Goal: Task Accomplishment & Management: Complete application form

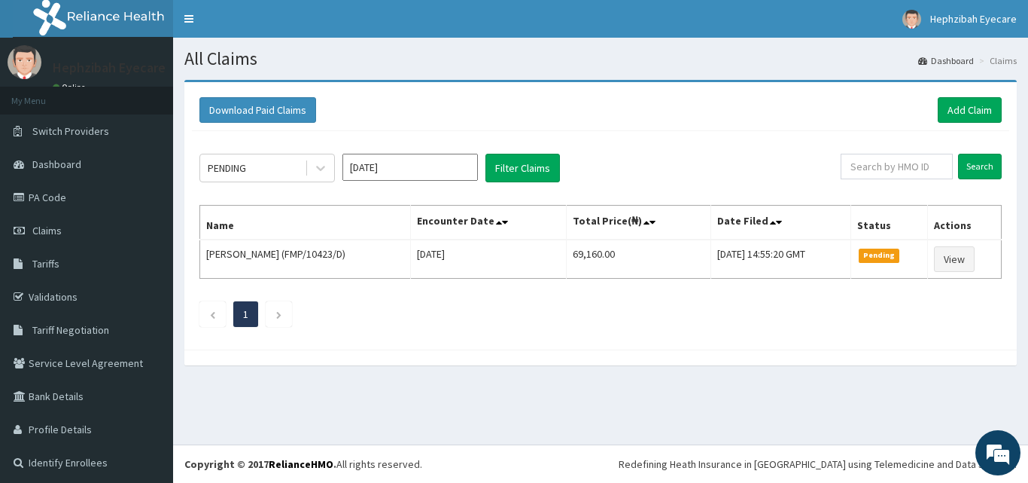
click at [389, 160] on input "[DATE]" at bounding box center [411, 167] width 136 height 27
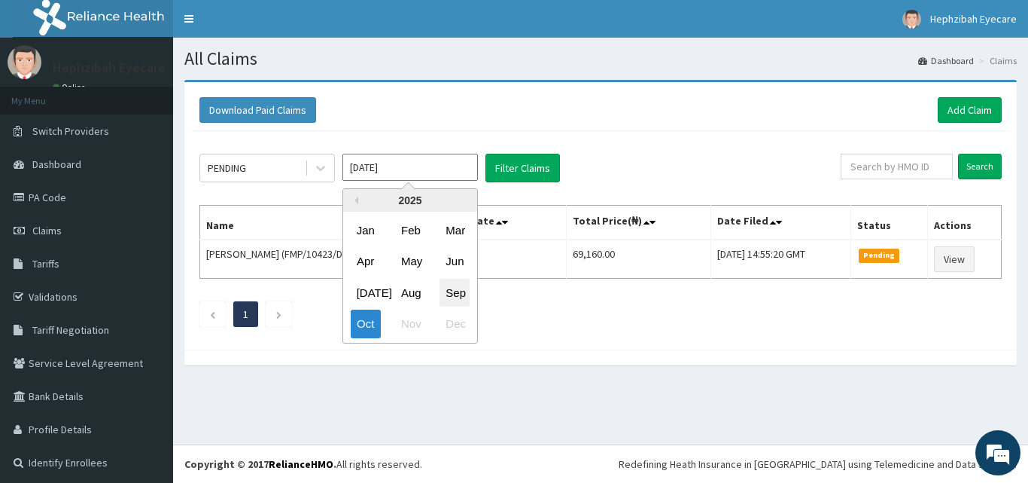
click at [459, 293] on div "Sep" at bounding box center [455, 293] width 30 height 28
type input "Sep 2025"
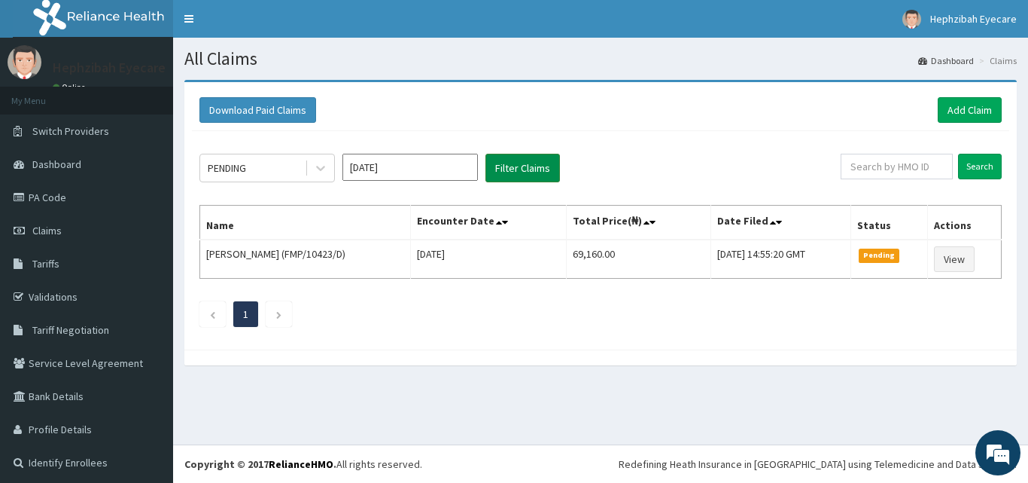
click at [534, 169] on button "Filter Claims" at bounding box center [523, 168] width 75 height 29
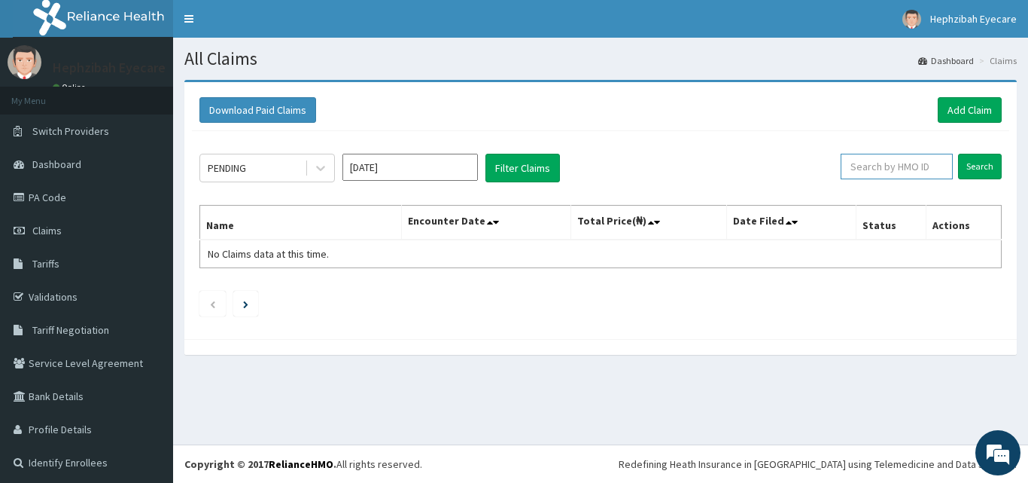
click at [891, 169] on input "text" at bounding box center [897, 167] width 112 height 26
paste input "FMP/10271/A"
type input "FMP/10271/A"
click at [964, 165] on input "Search" at bounding box center [980, 167] width 44 height 26
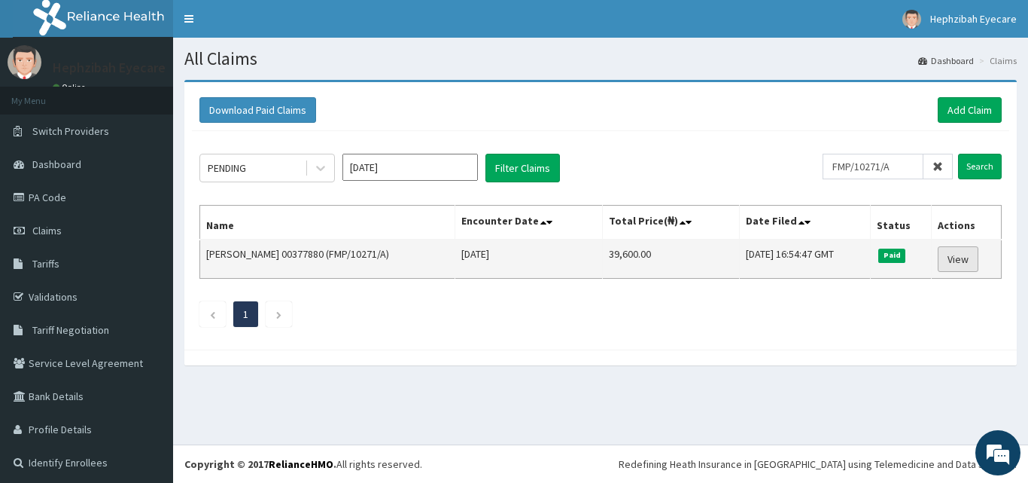
click at [953, 254] on link "View" at bounding box center [958, 259] width 41 height 26
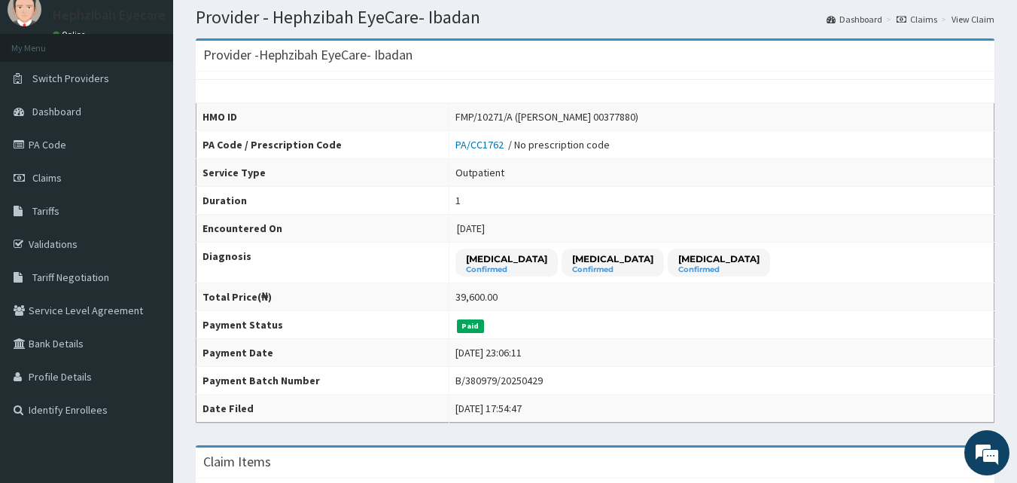
scroll to position [63, 0]
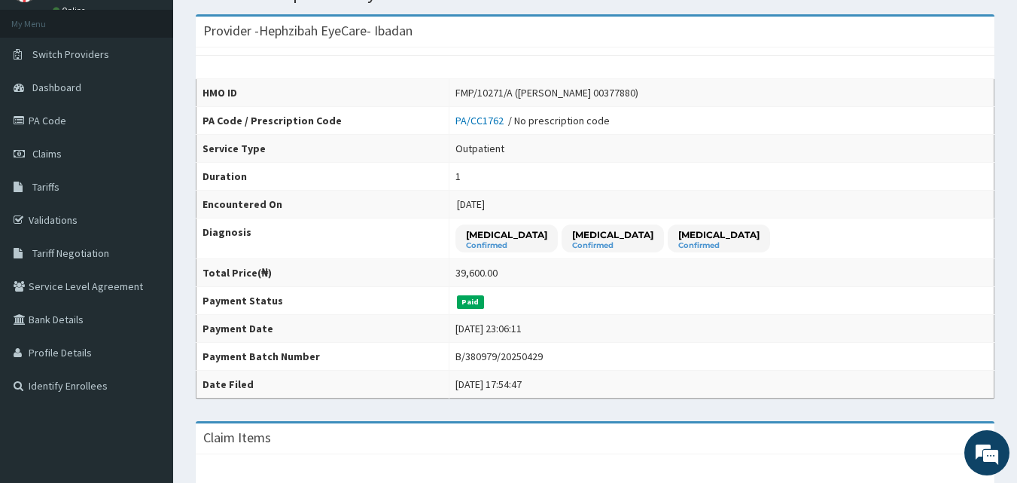
drag, startPoint x: 0, startPoint y: 0, endPoint x: 1028, endPoint y: 230, distance: 1053.2
click at [1016, 230] on html "R EL Toggle navigation Hephzibah Eyecare Hephzibah Eyecare - ibadan@hephzibahey…" at bounding box center [508, 452] width 1017 height 1058
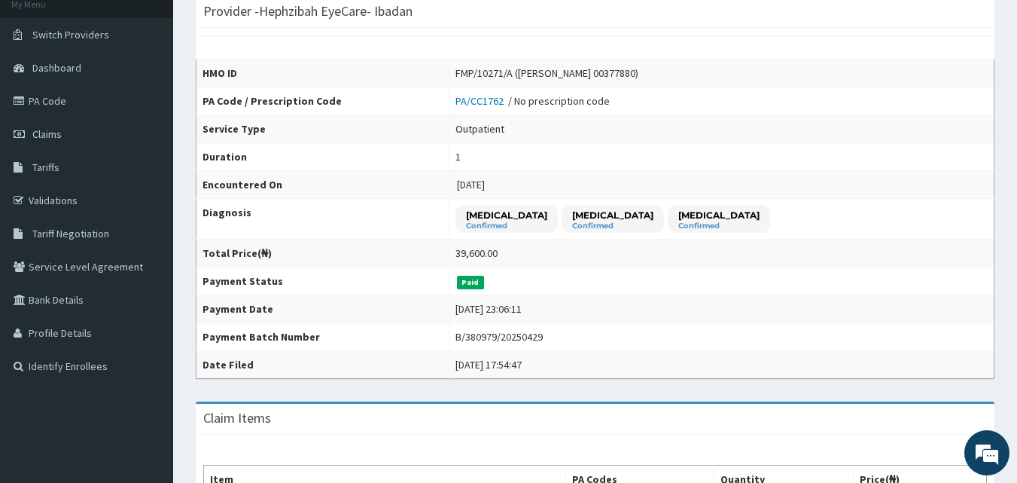
scroll to position [93, 0]
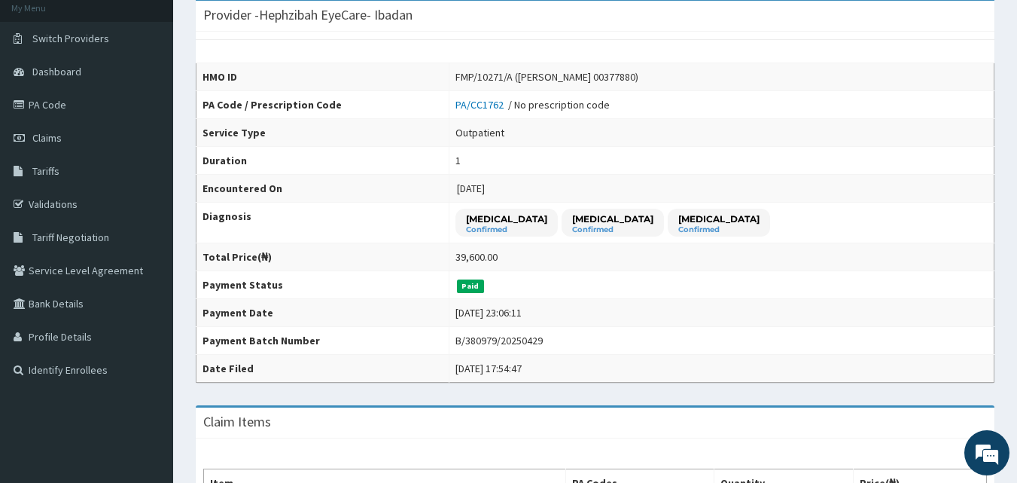
drag, startPoint x: 1011, startPoint y: 175, endPoint x: 1028, endPoint y: 137, distance: 41.1
click at [1016, 137] on html "R EL Toggle navigation Hephzibah Eyecare Hephzibah Eyecare - ibadan@hephzibahey…" at bounding box center [508, 436] width 1017 height 1058
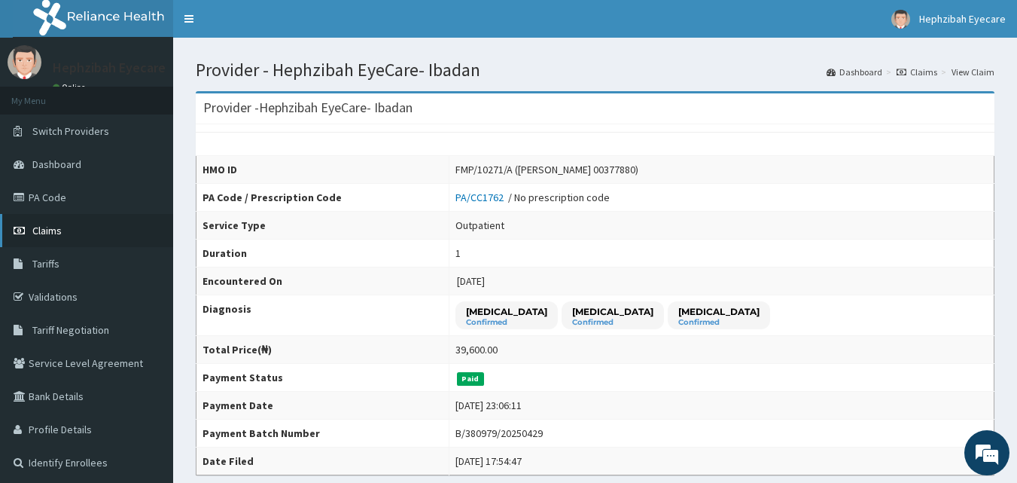
click at [57, 235] on span "Claims" at bounding box center [46, 231] width 29 height 14
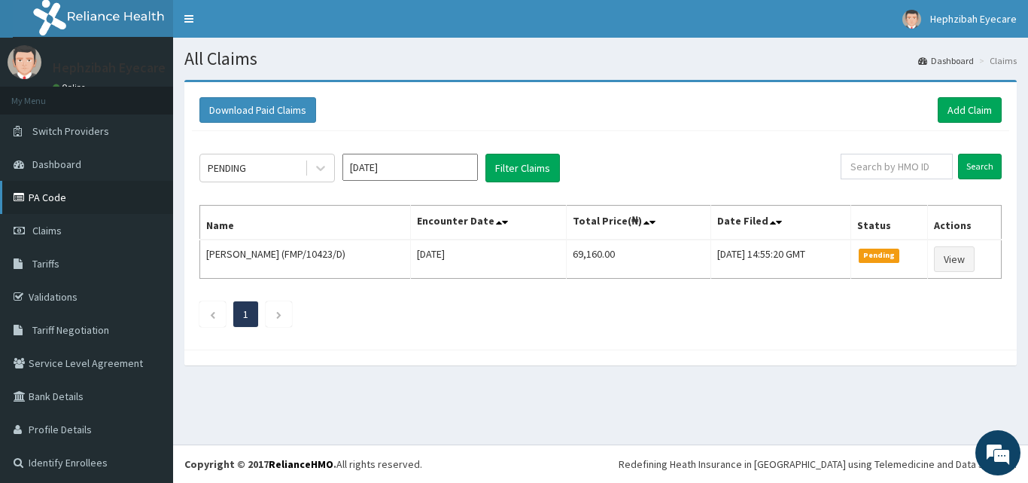
click at [56, 204] on link "PA Code" at bounding box center [86, 197] width 173 height 33
click at [366, 169] on input "[DATE]" at bounding box center [411, 167] width 136 height 27
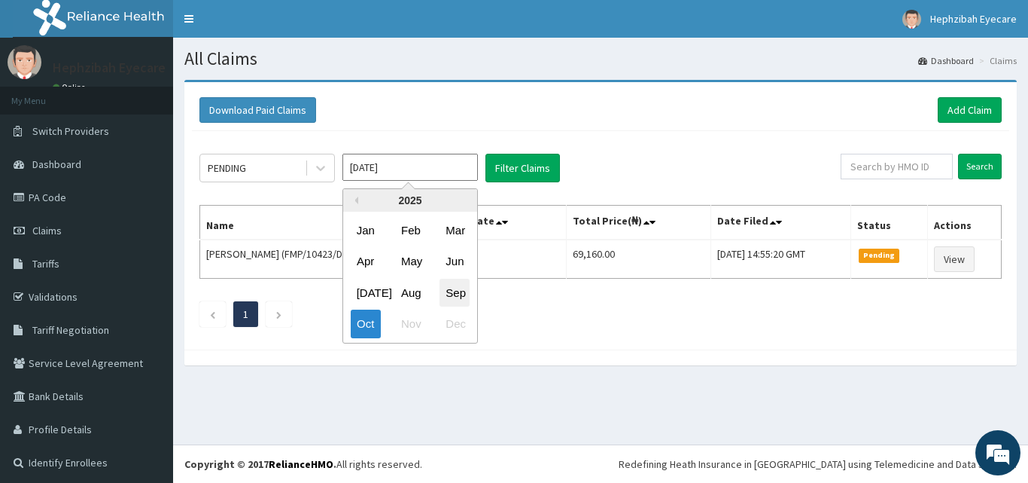
click at [450, 295] on div "Sep" at bounding box center [455, 293] width 30 height 28
type input "[DATE]"
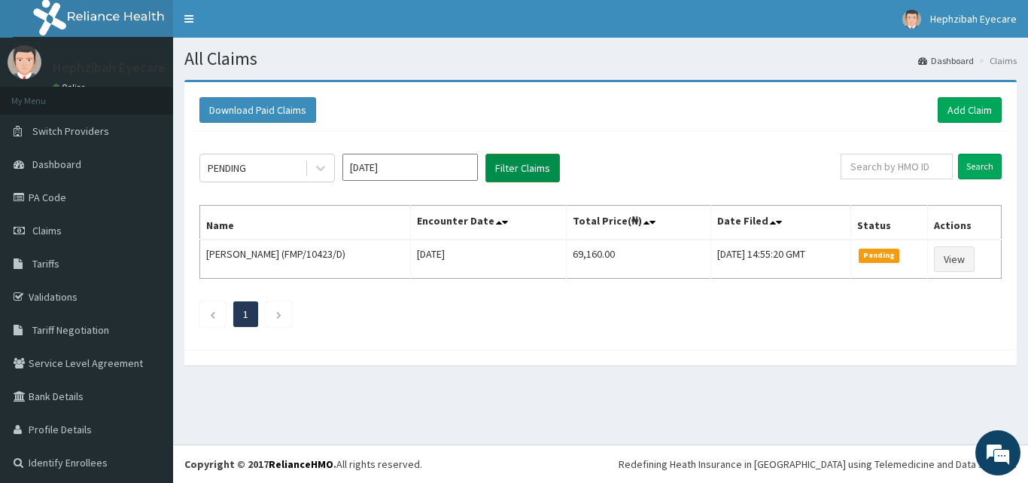
click at [520, 164] on button "Filter Claims" at bounding box center [523, 168] width 75 height 29
click at [952, 109] on link "Add Claim" at bounding box center [970, 110] width 64 height 26
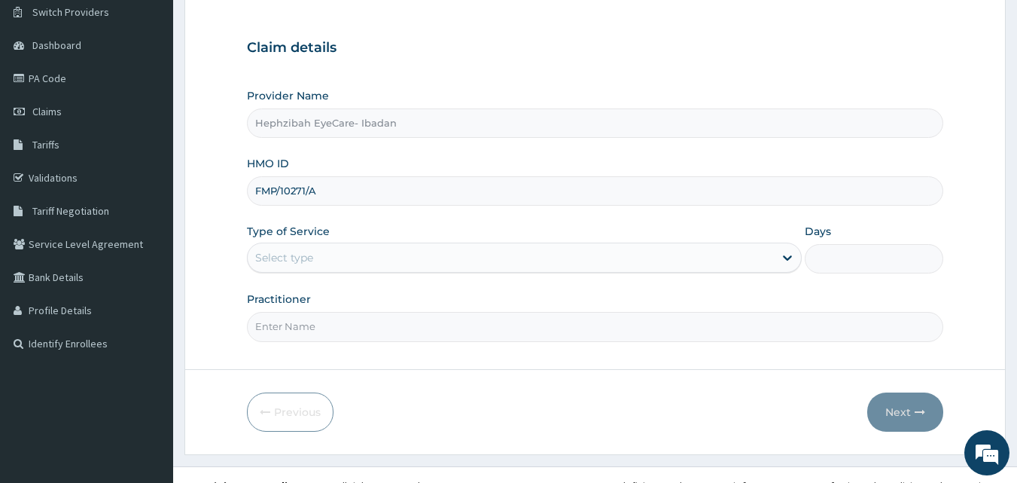
scroll to position [141, 0]
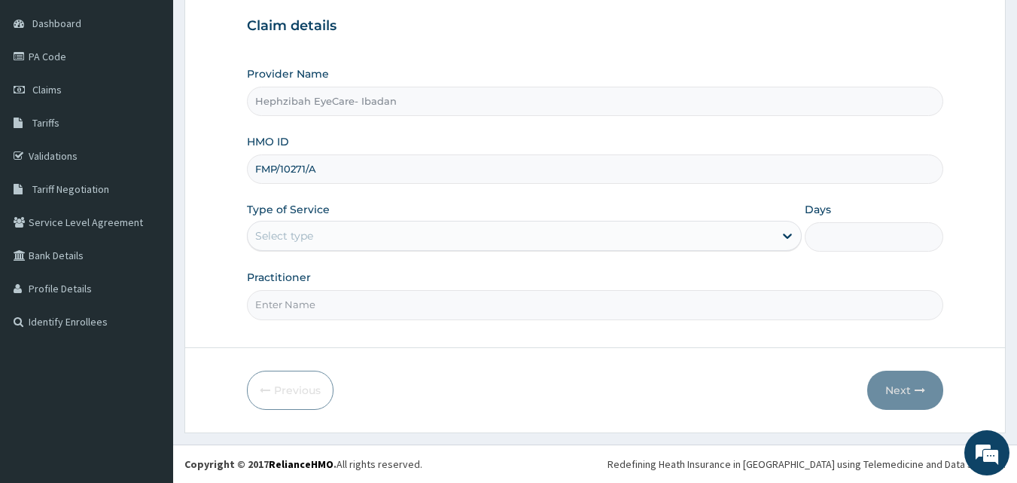
type input "FMP/10271/A"
click at [357, 236] on div "Select type" at bounding box center [511, 236] width 526 height 24
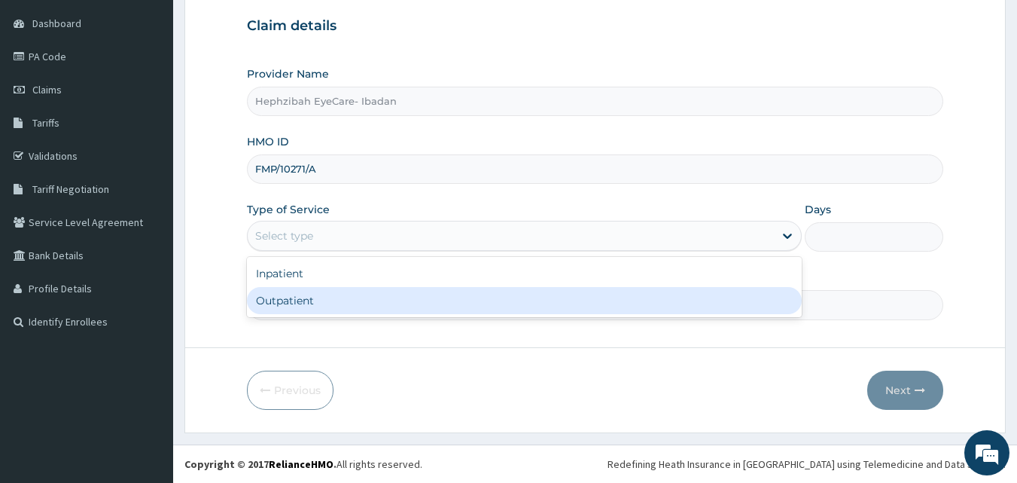
click at [342, 307] on div "Outpatient" at bounding box center [524, 300] width 555 height 27
type input "1"
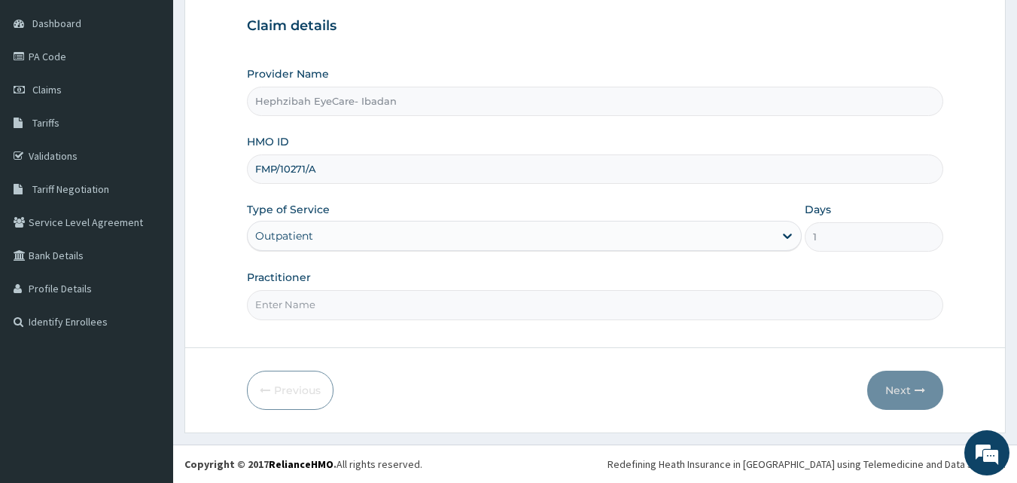
click at [342, 307] on input "Practitioner" at bounding box center [595, 304] width 697 height 29
type input "DR GHJ"
click at [898, 386] on button "Next" at bounding box center [905, 389] width 76 height 39
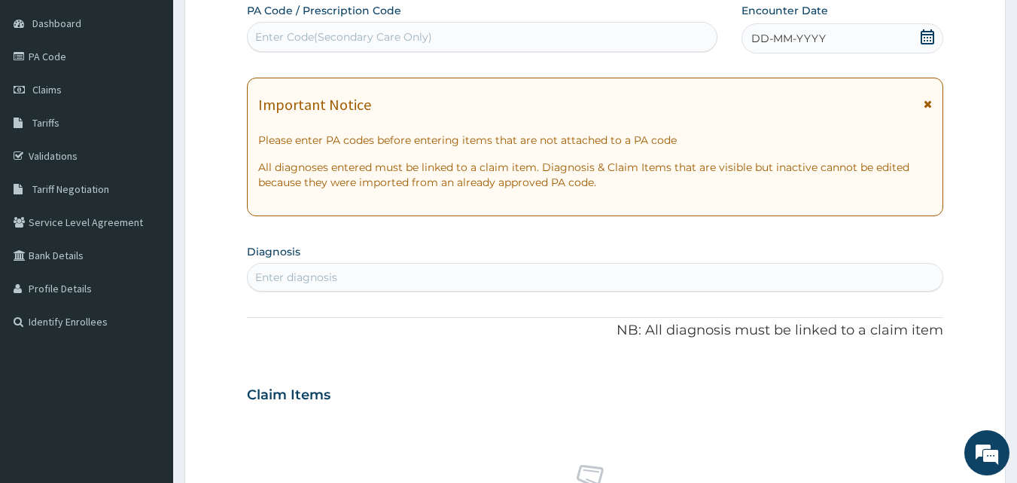
click at [923, 36] on icon at bounding box center [927, 36] width 15 height 15
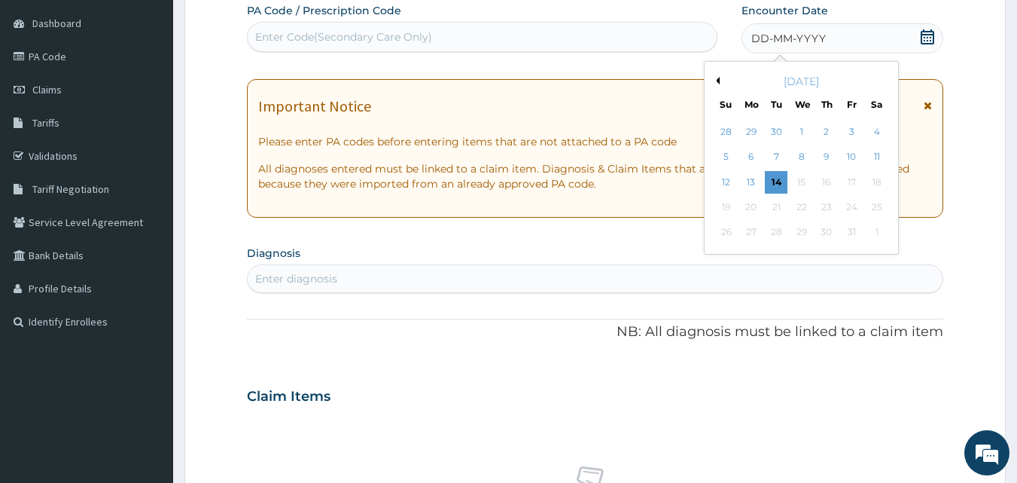
click at [720, 86] on div "October 2025" at bounding box center [801, 81] width 181 height 15
click at [722, 79] on div "October 2025" at bounding box center [801, 81] width 181 height 15
click at [716, 78] on button "Previous Month" at bounding box center [716, 81] width 8 height 8
click at [777, 205] on div "23" at bounding box center [777, 207] width 23 height 23
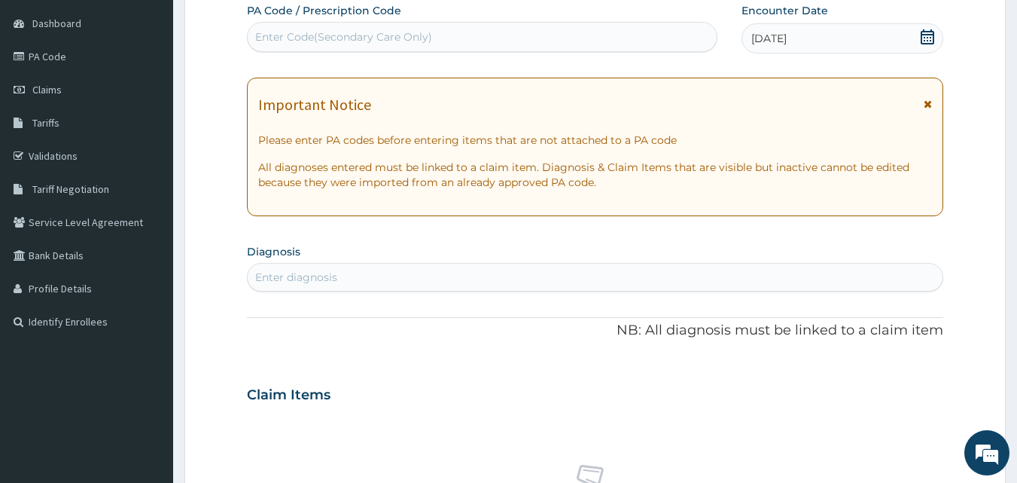
click at [427, 40] on div "Enter Code(Secondary Care Only)" at bounding box center [343, 36] width 177 height 15
type input "PA/DB8922"
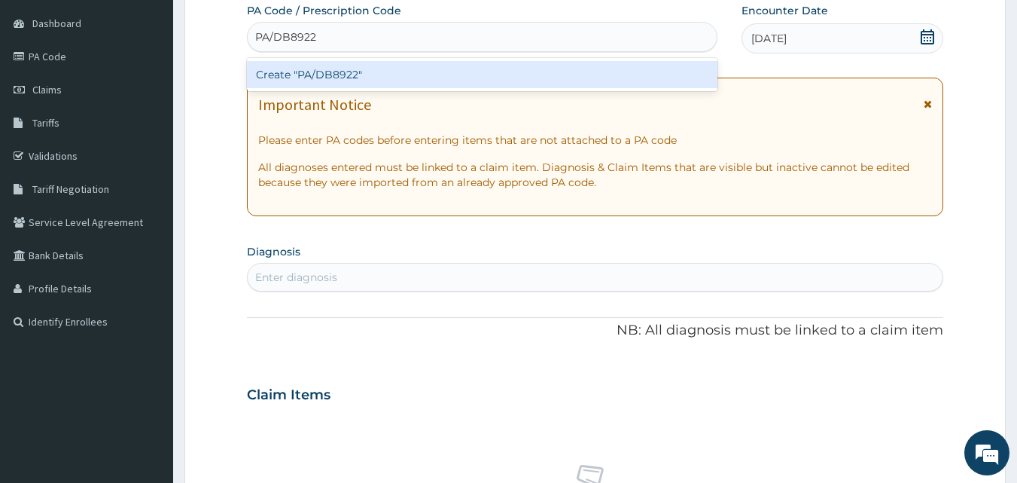
click at [420, 78] on div "Create "PA/DB8922"" at bounding box center [482, 74] width 471 height 27
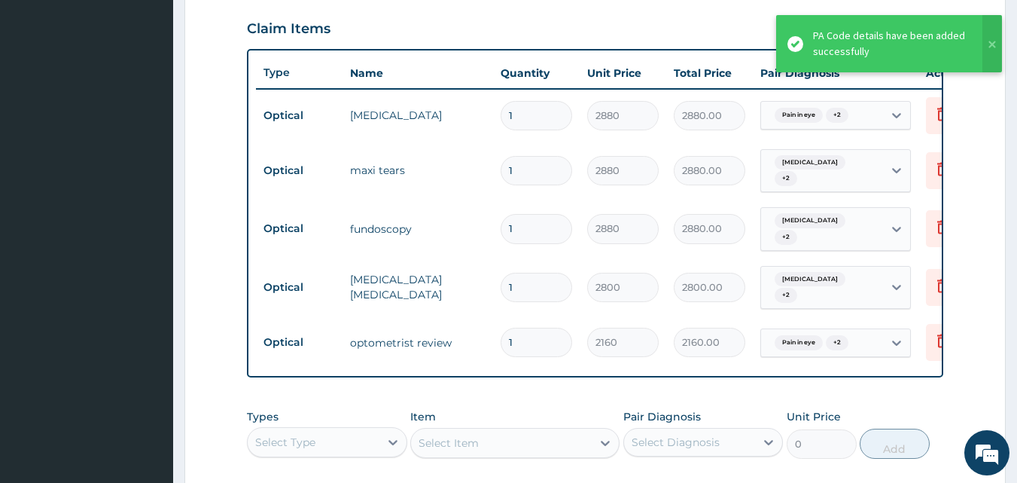
scroll to position [509, 0]
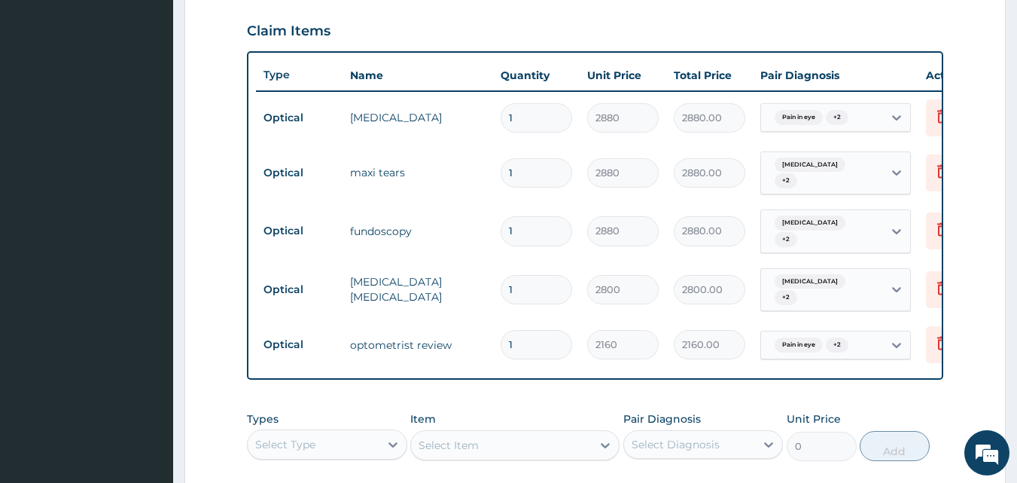
click at [917, 364] on div "Type Name Quantity Unit Price Total Price Pair Diagnosis Actions Optical tonome…" at bounding box center [595, 215] width 697 height 329
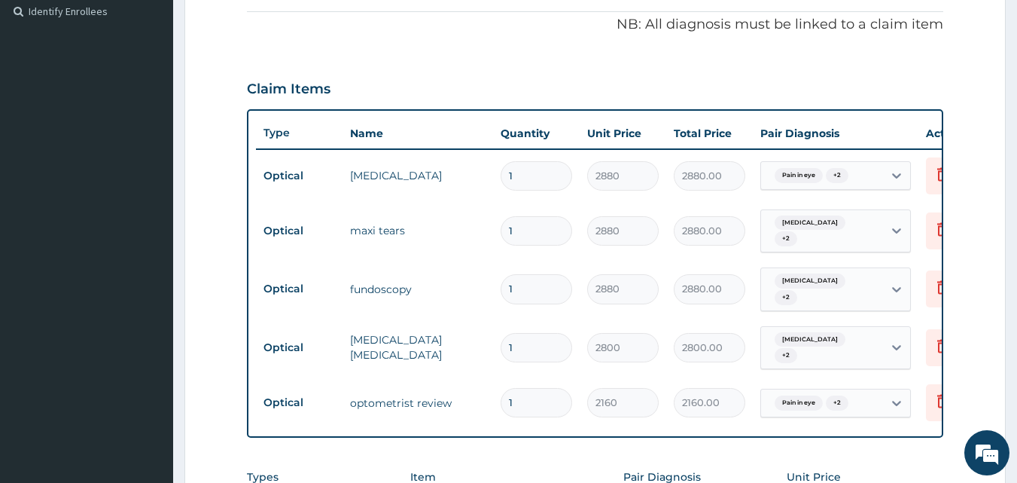
scroll to position [29, 0]
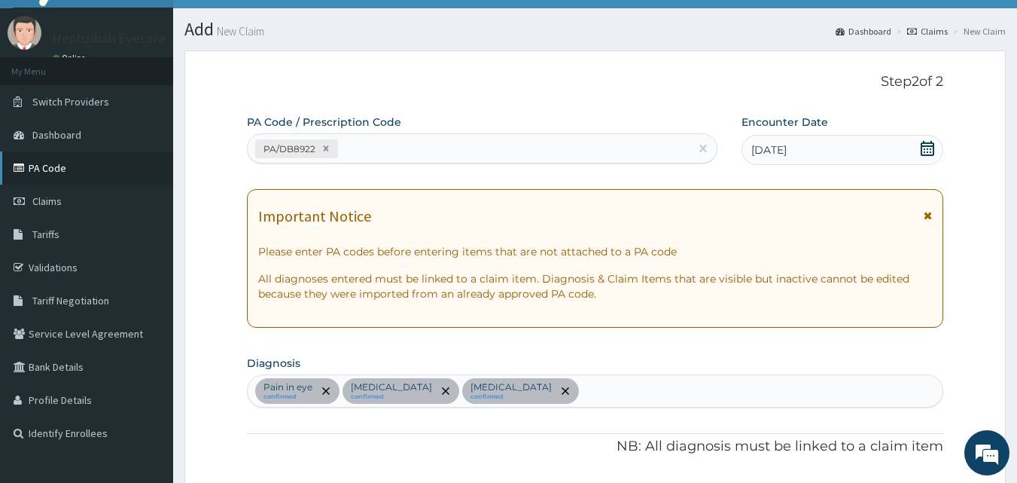
click at [68, 165] on link "PA Code" at bounding box center [86, 167] width 173 height 33
